Goal: Task Accomplishment & Management: Manage account settings

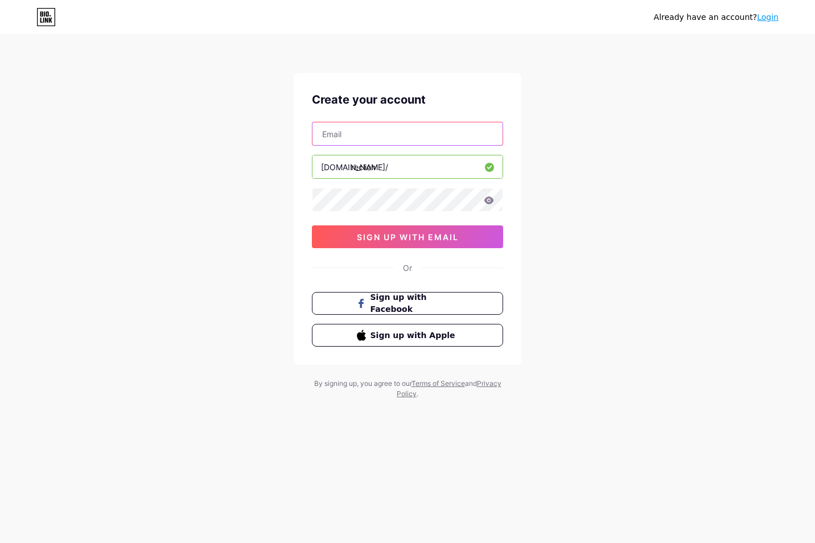
click at [378, 130] on input "text" at bounding box center [408, 133] width 190 height 23
type input "[EMAIL_ADDRESS][DOMAIN_NAME]"
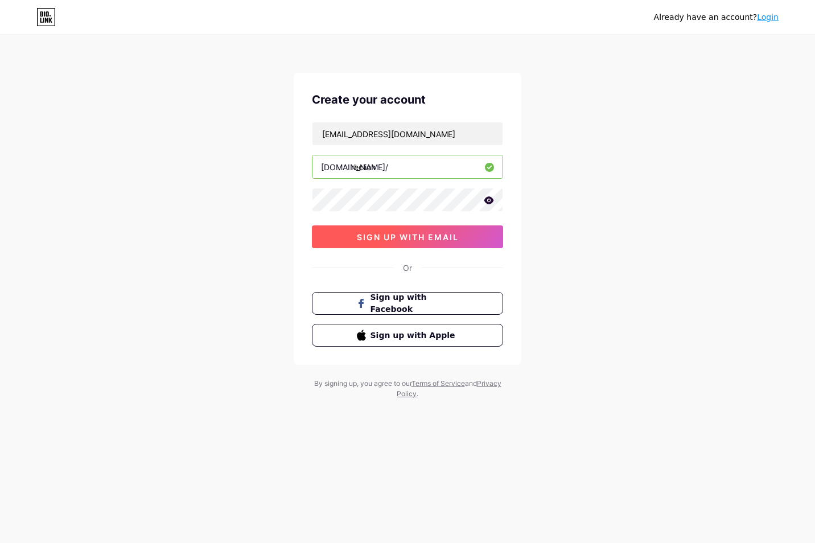
click at [358, 229] on button "sign up with email" at bounding box center [407, 236] width 191 height 23
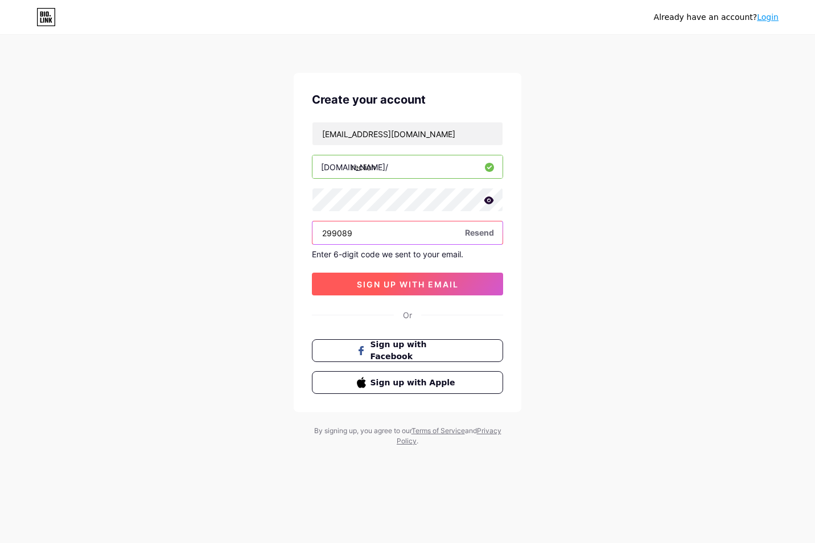
type input "299089"
click at [374, 284] on span "sign up with email" at bounding box center [408, 285] width 102 height 10
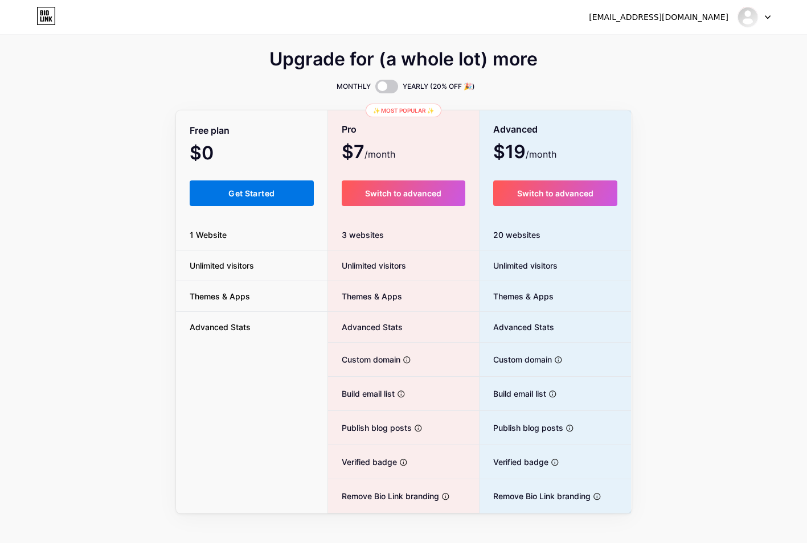
click at [265, 191] on span "Get Started" at bounding box center [251, 193] width 46 height 10
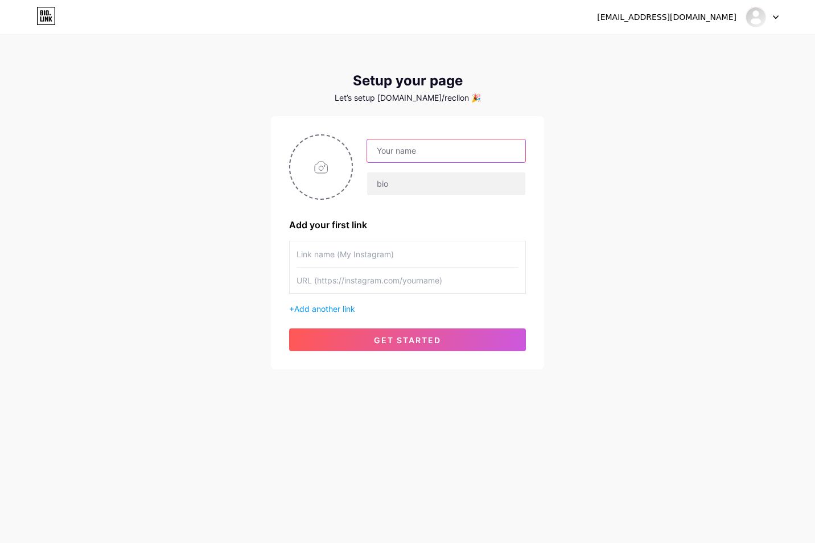
click at [462, 155] on input "text" at bounding box center [446, 151] width 158 height 23
type input "reclion"
click at [415, 182] on input "text" at bounding box center [446, 184] width 158 height 23
click at [329, 309] on span "Add another link" at bounding box center [324, 309] width 61 height 10
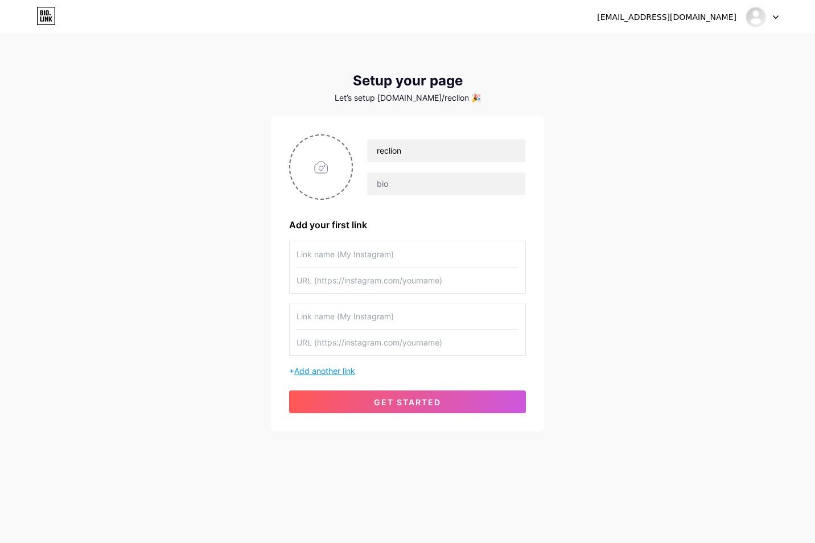
click at [325, 373] on span "Add another link" at bounding box center [324, 371] width 61 height 10
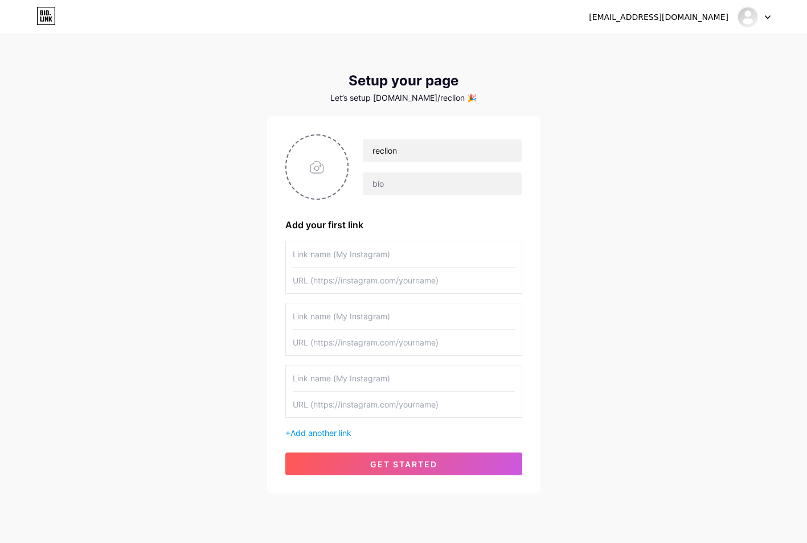
click at [340, 247] on input "text" at bounding box center [404, 254] width 222 height 26
click at [319, 256] on input "text" at bounding box center [404, 254] width 222 height 26
type input "steam"
click at [322, 313] on input "text" at bounding box center [404, 317] width 222 height 26
click at [325, 316] on input "text" at bounding box center [404, 317] width 222 height 26
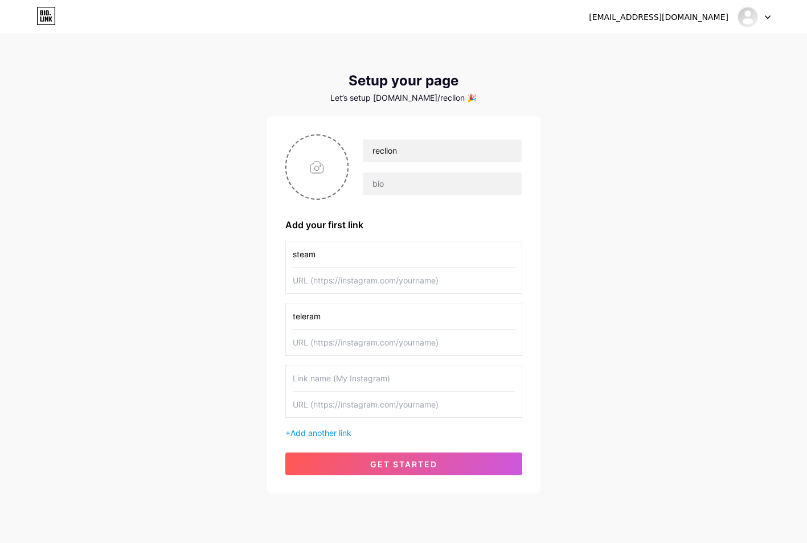
type input "teleram"
click at [311, 370] on input "text" at bounding box center [404, 379] width 222 height 26
type input "faceit"
click at [346, 413] on input "text" at bounding box center [404, 405] width 222 height 26
paste input "[URL][DOMAIN_NAME]"
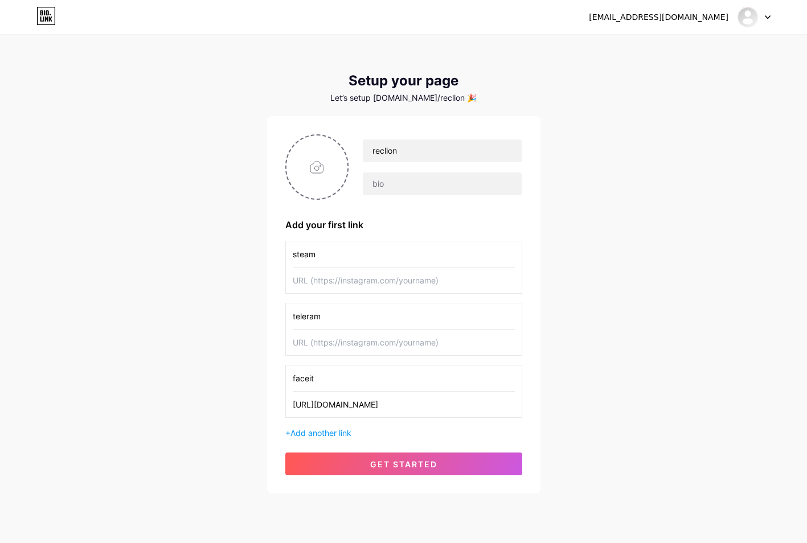
type input "[URL][DOMAIN_NAME]"
click at [419, 345] on input "text" at bounding box center [404, 343] width 222 height 26
click at [351, 342] on input "text" at bounding box center [404, 343] width 222 height 26
paste input "@Recleon"
drag, startPoint x: 300, startPoint y: 342, endPoint x: 292, endPoint y: 342, distance: 7.4
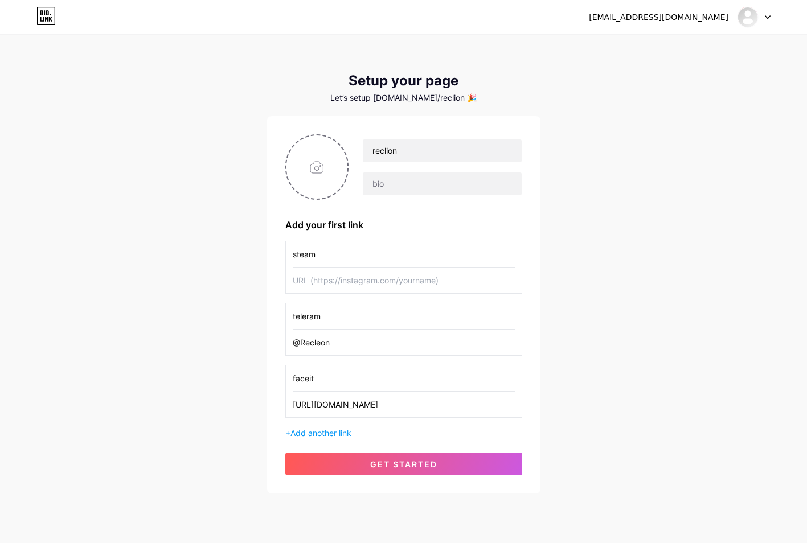
click at [293, 342] on input "@Recleon" at bounding box center [404, 343] width 222 height 26
drag, startPoint x: 342, startPoint y: 348, endPoint x: 122, endPoint y: 351, distance: 219.3
click at [122, 351] on div "[EMAIL_ADDRESS][DOMAIN_NAME] Dashboard Logout Setup your page Let’s setup [DOMA…" at bounding box center [403, 265] width 807 height 530
click at [355, 350] on input "@Recleon" at bounding box center [404, 343] width 222 height 26
drag, startPoint x: 336, startPoint y: 351, endPoint x: 262, endPoint y: 352, distance: 74.0
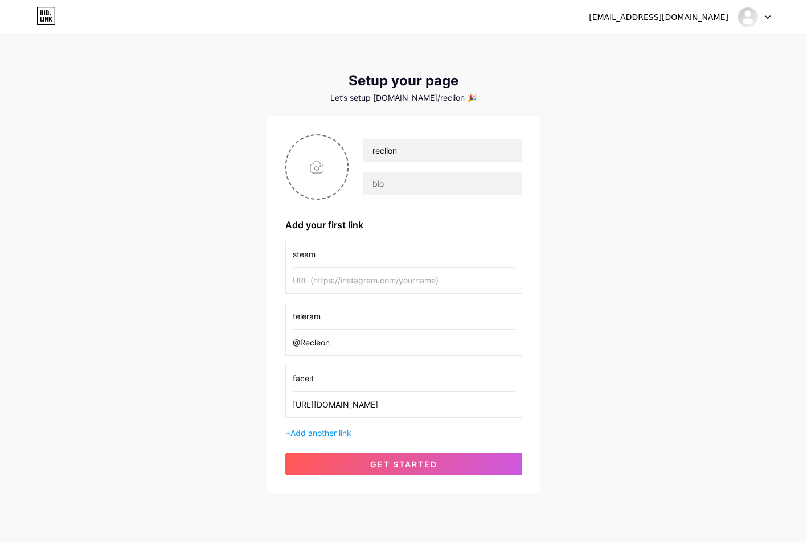
click at [263, 352] on div "[EMAIL_ADDRESS][DOMAIN_NAME] Dashboard Logout Setup your page Let’s setup [DOMA…" at bounding box center [403, 265] width 807 height 530
paste input "[URL][DOMAIN_NAME]"
type input "[URL][DOMAIN_NAME]"
click at [332, 257] on input "steam" at bounding box center [404, 254] width 222 height 26
click at [324, 282] on input "text" at bounding box center [404, 281] width 222 height 26
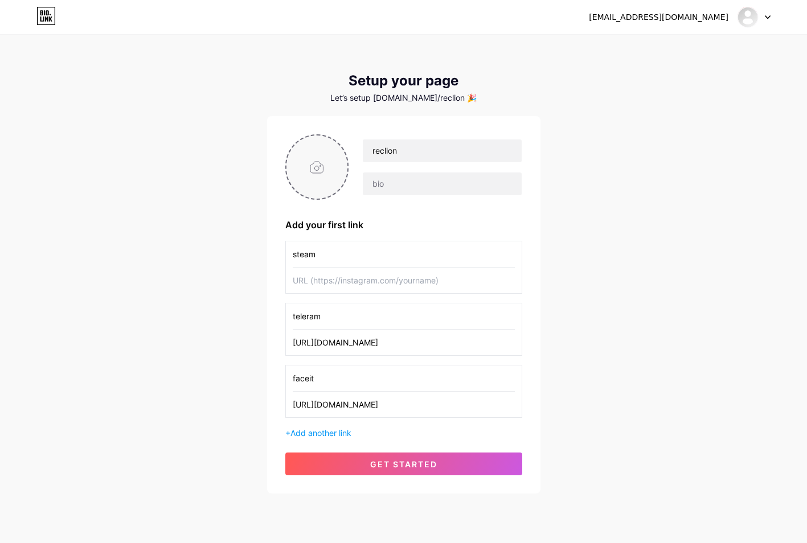
paste input "[URL][DOMAIN_NAME]"
type input "[URL][DOMAIN_NAME]"
click at [307, 157] on input "file" at bounding box center [316, 167] width 61 height 63
type input "C:\fakepath\Screenshot [DATE] 235852.png"
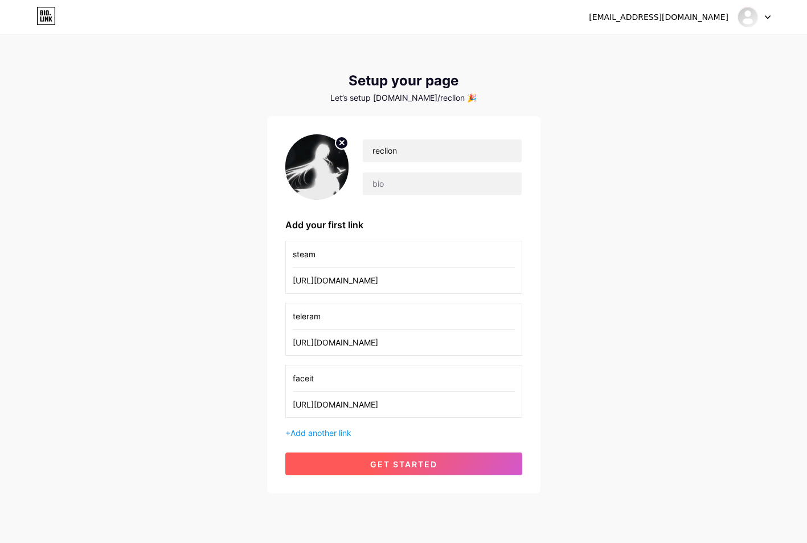
click at [464, 461] on button "get started" at bounding box center [403, 464] width 237 height 23
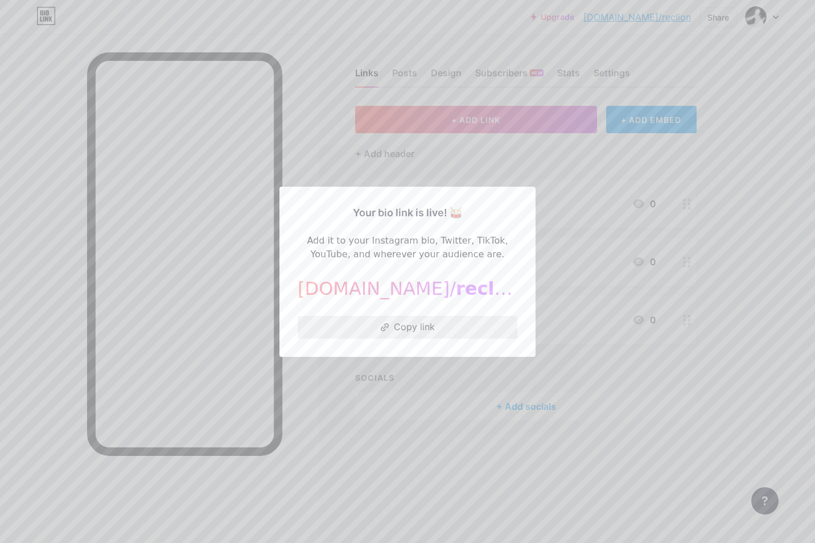
click at [447, 328] on button "Copy link" at bounding box center [408, 327] width 220 height 23
click at [374, 461] on div at bounding box center [407, 271] width 815 height 543
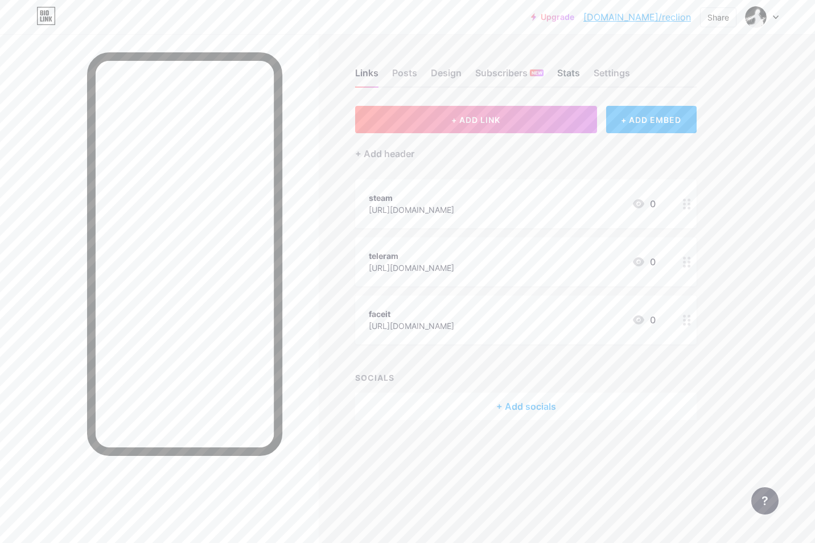
click at [564, 69] on div "Stats" at bounding box center [568, 76] width 23 height 20
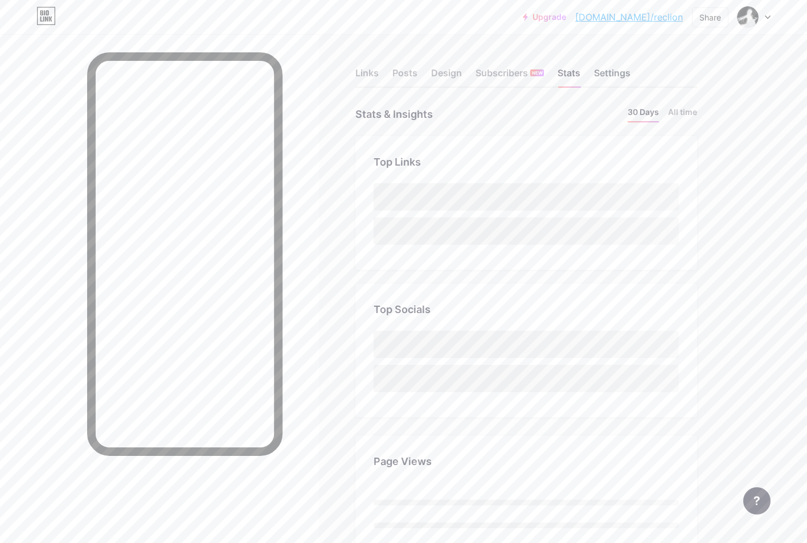
click at [605, 71] on div "Settings" at bounding box center [612, 76] width 36 height 20
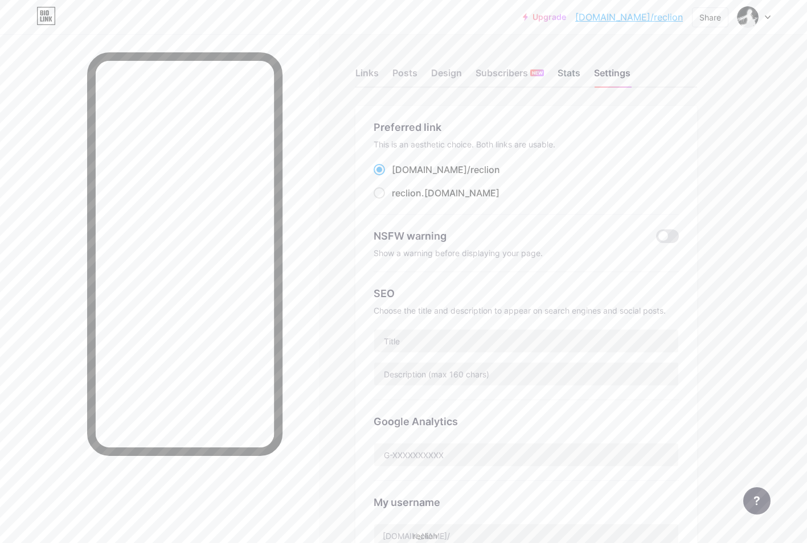
click at [561, 70] on div "Stats" at bounding box center [568, 76] width 23 height 20
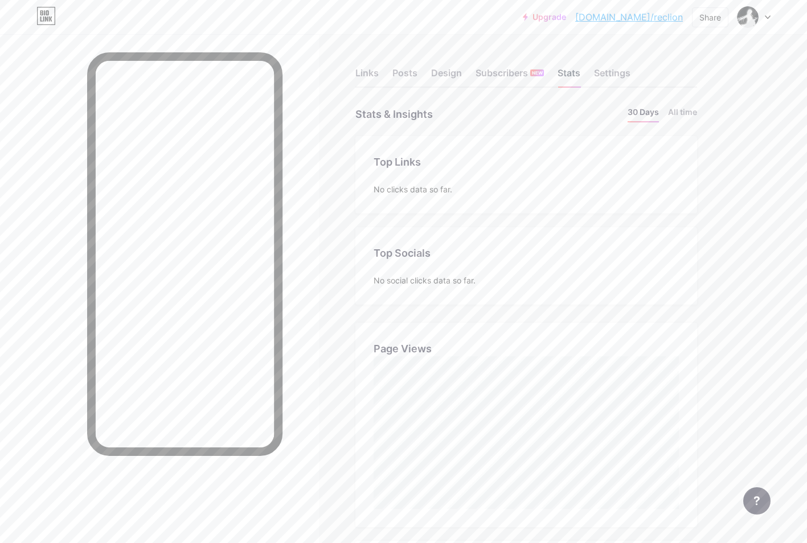
scroll to position [543, 807]
click at [504, 79] on div "Subscribers NEW" at bounding box center [509, 76] width 68 height 20
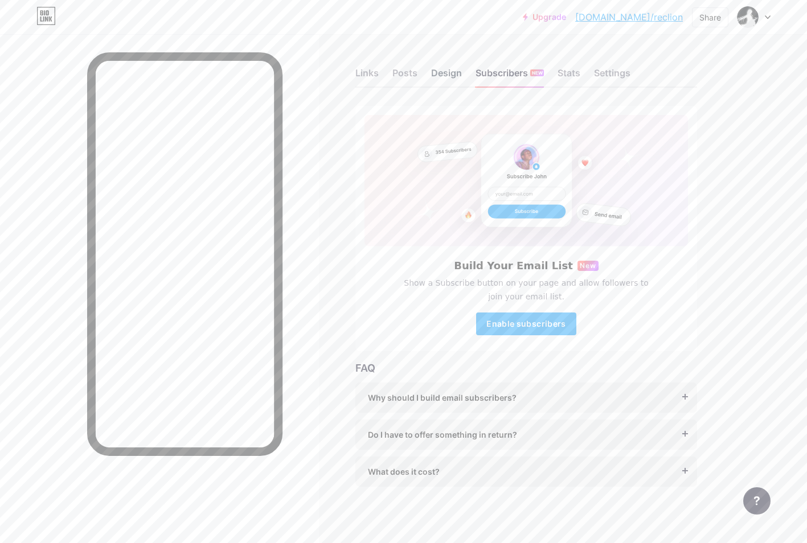
click at [438, 68] on div "Design" at bounding box center [446, 76] width 31 height 20
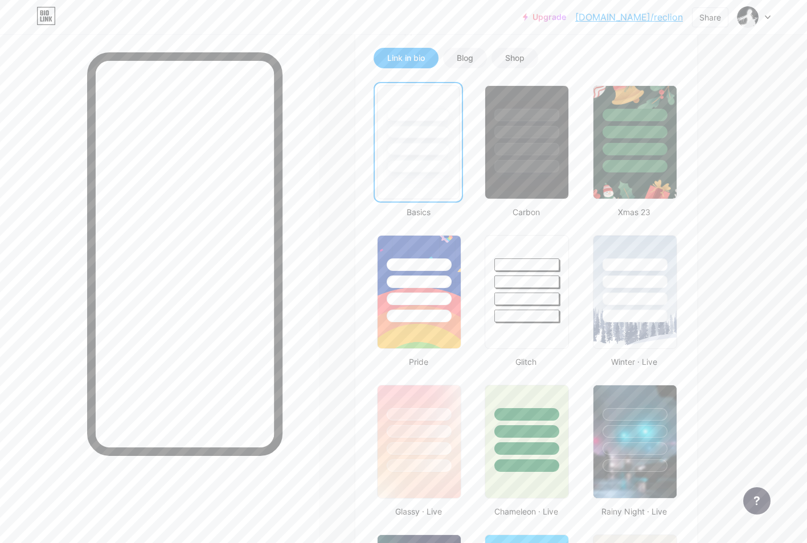
scroll to position [228, 0]
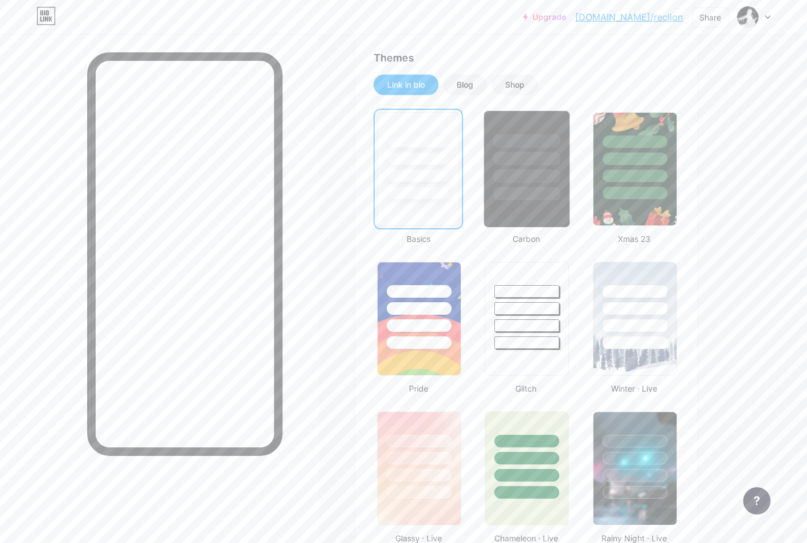
click at [552, 184] on div at bounding box center [526, 155] width 85 height 89
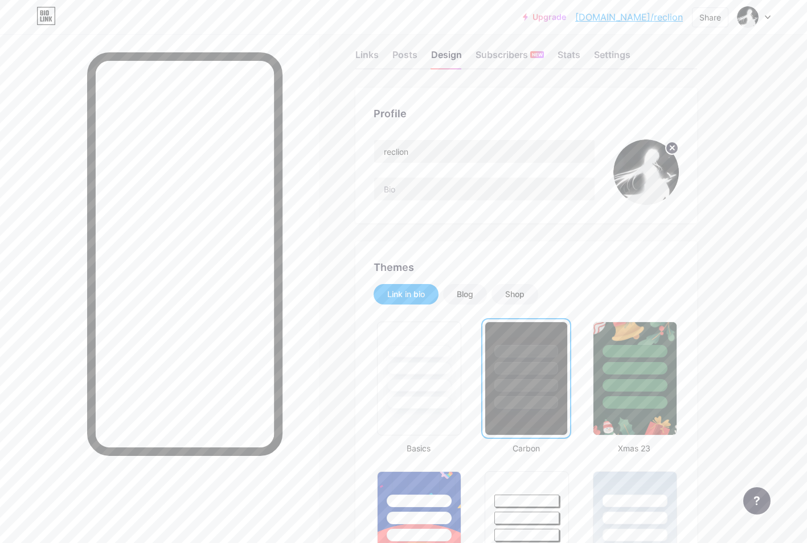
scroll to position [0, 0]
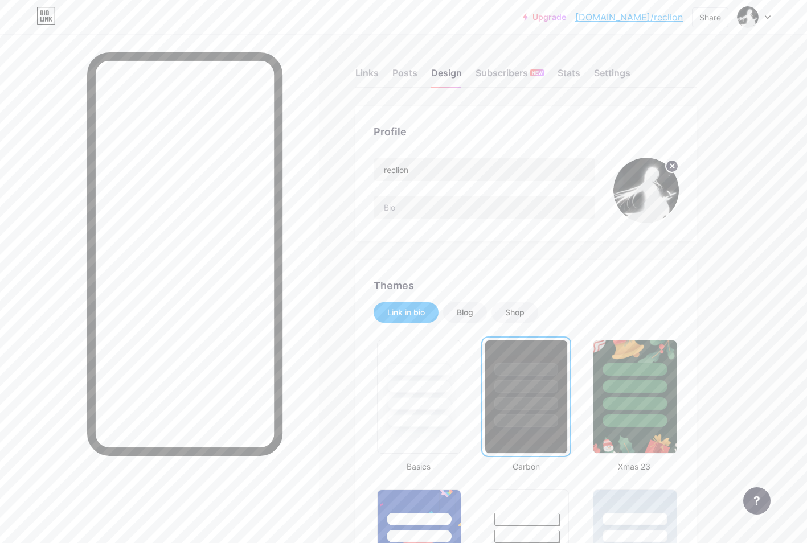
click at [369, 64] on div "Links Posts Design Subscribers NEW Stats Settings" at bounding box center [526, 68] width 342 height 40
